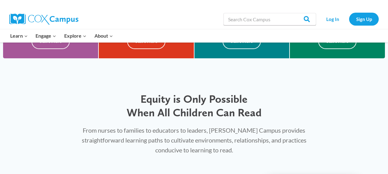
scroll to position [247, 0]
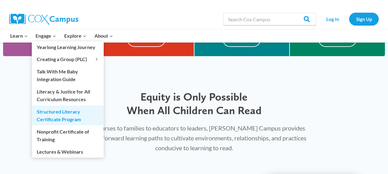
click at [54, 116] on link "Structured Literacy Certificate Program" at bounding box center [68, 115] width 72 height 20
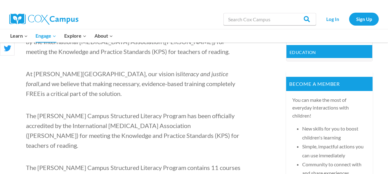
scroll to position [213, 0]
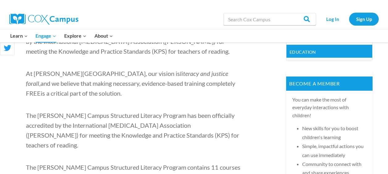
click at [28, 115] on span "The Cox Campus Structured Literacy Program has been officially accredited by th…" at bounding box center [132, 130] width 213 height 37
click at [27, 115] on span "The Cox Campus Structured Literacy Program has been officially accredited by th…" at bounding box center [132, 130] width 213 height 37
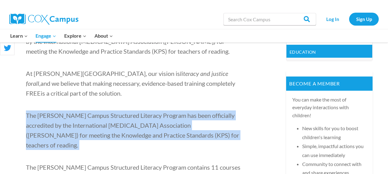
drag, startPoint x: 27, startPoint y: 115, endPoint x: 164, endPoint y: 135, distance: 139.1
click at [164, 135] on p "The Cox Campus Structured Literacy Program has been officially accredited by th…" at bounding box center [134, 129] width 216 height 39
copy p "The Cox Campus Structured Literacy Program has been officially accredited by th…"
